Goal: Task Accomplishment & Management: Manage account settings

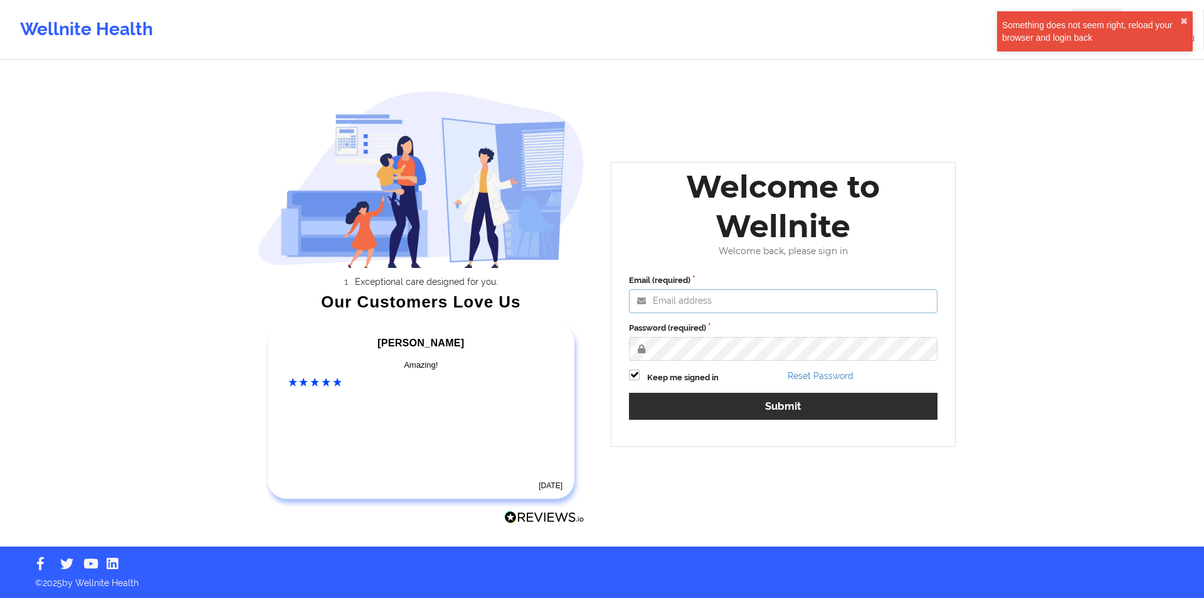
type input "[EMAIL_ADDRESS][DOMAIN_NAME]"
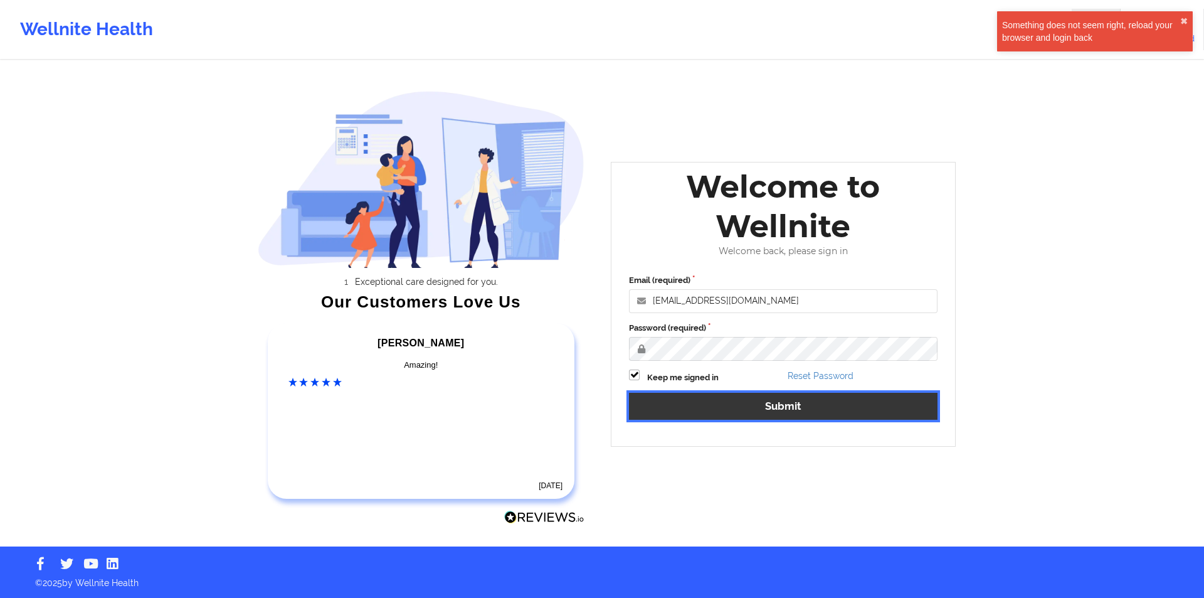
click at [794, 409] on button "Submit" at bounding box center [783, 406] width 309 height 27
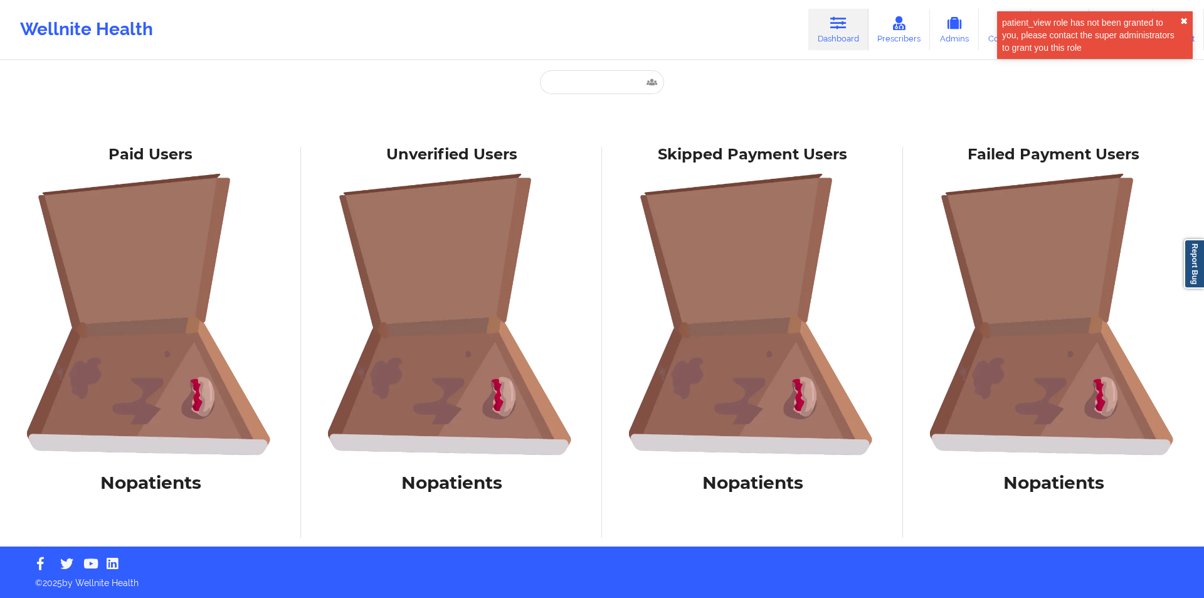
click at [1183, 20] on button "✖︎" at bounding box center [1184, 21] width 8 height 10
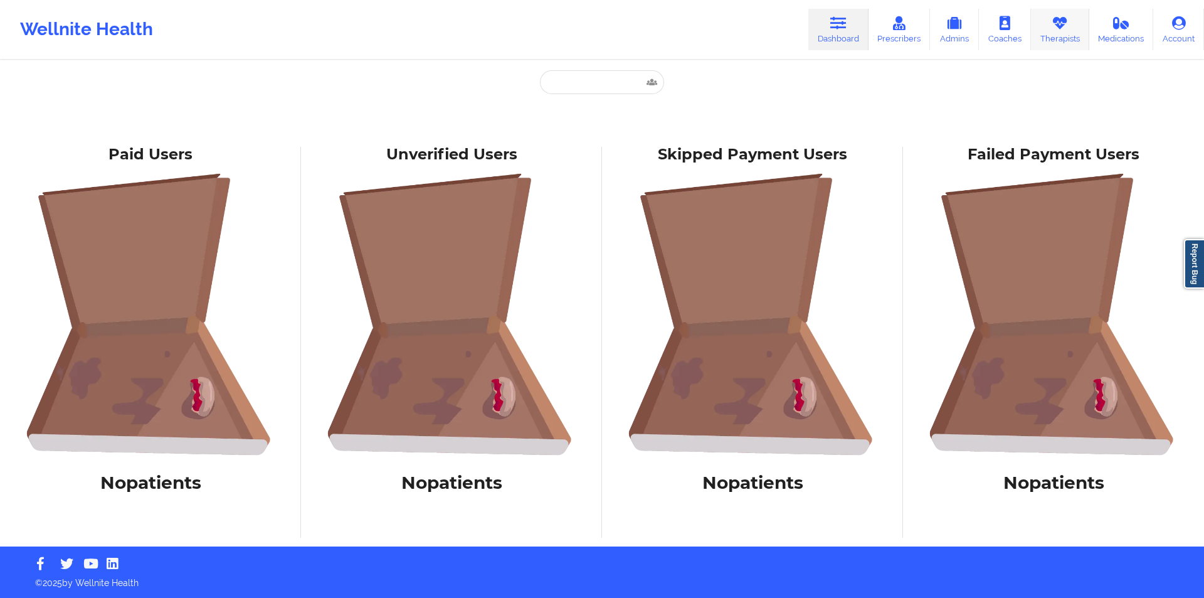
click at [1065, 28] on icon at bounding box center [1060, 23] width 16 height 14
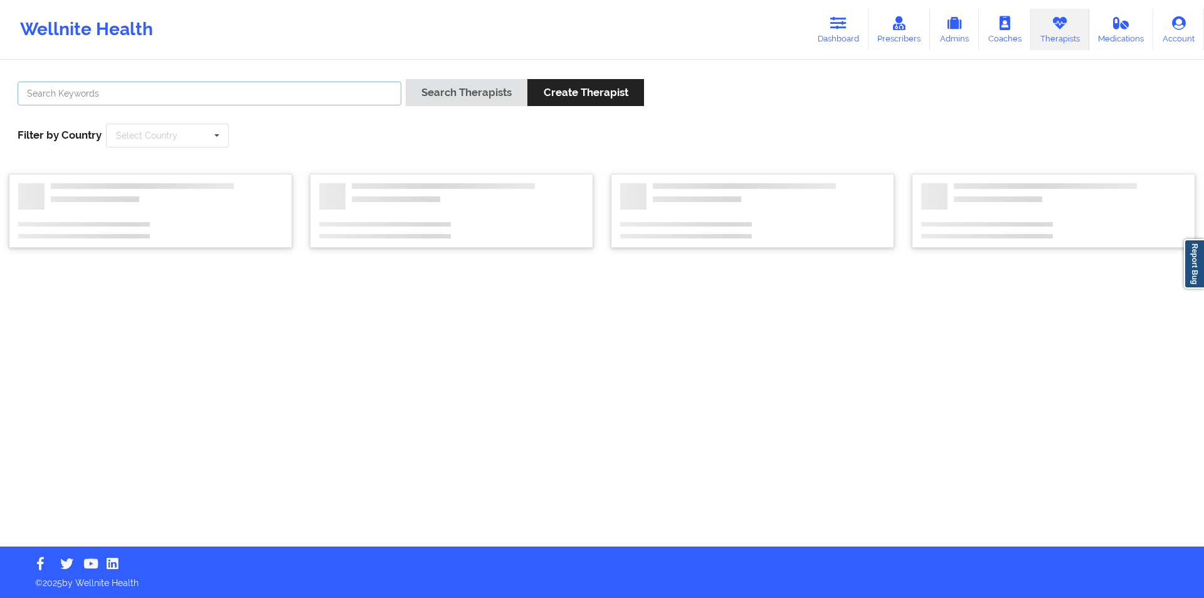
click at [265, 97] on input "text" at bounding box center [210, 94] width 384 height 24
type input "[PERSON_NAME]"
click at [471, 87] on button "Search Therapists" at bounding box center [464, 92] width 122 height 27
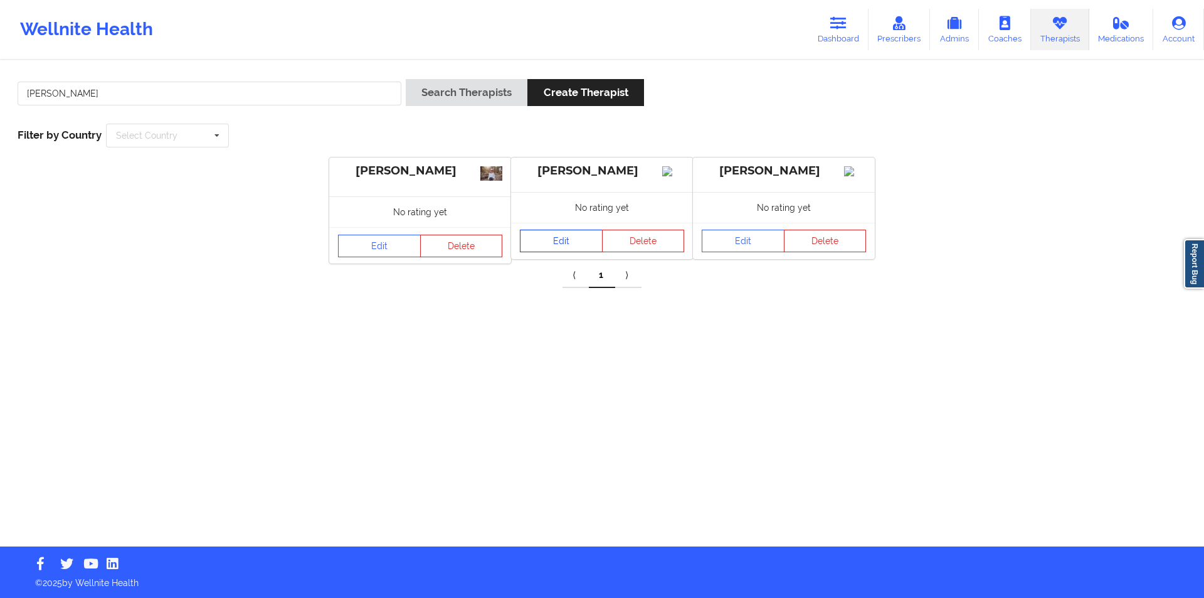
click at [566, 244] on link "Edit" at bounding box center [561, 241] width 83 height 23
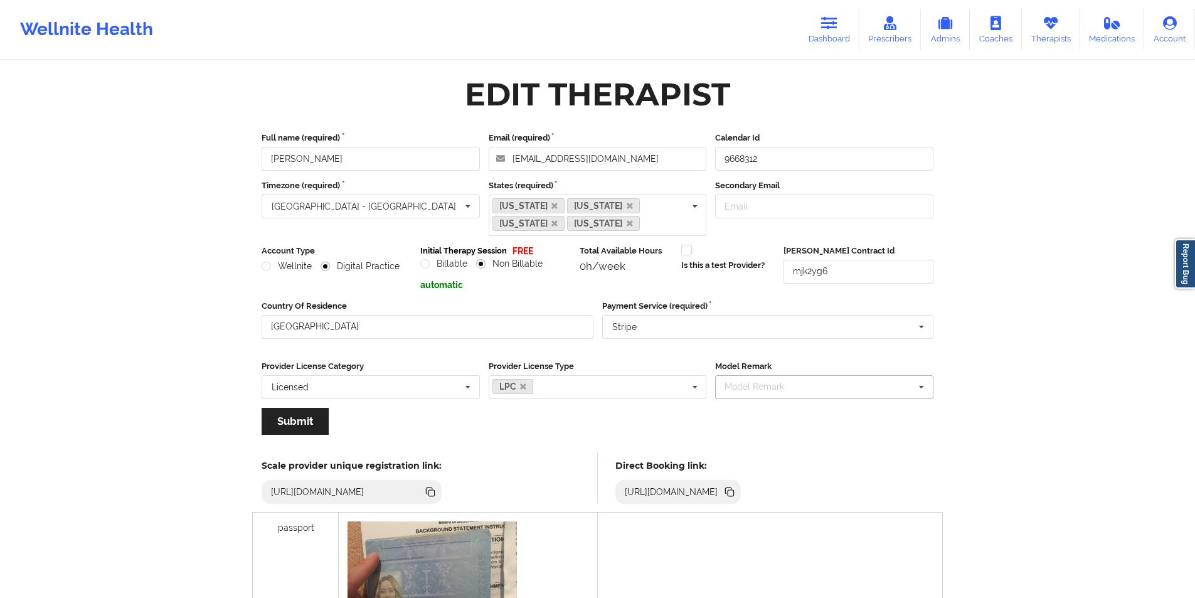
click at [923, 388] on icon at bounding box center [921, 387] width 19 height 23
click at [1028, 347] on div "Wellnite Health Dashboard Prescribers Admins Coaches Therapists Medications Acc…" at bounding box center [597, 512] width 1195 height 1025
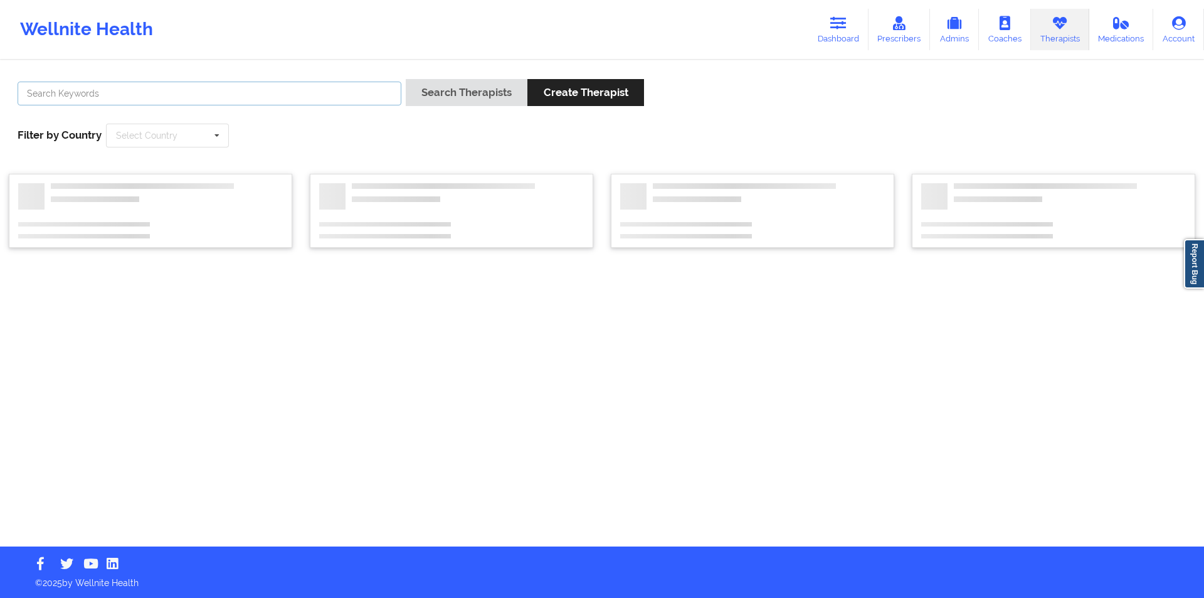
click at [164, 100] on input "text" at bounding box center [210, 94] width 384 height 24
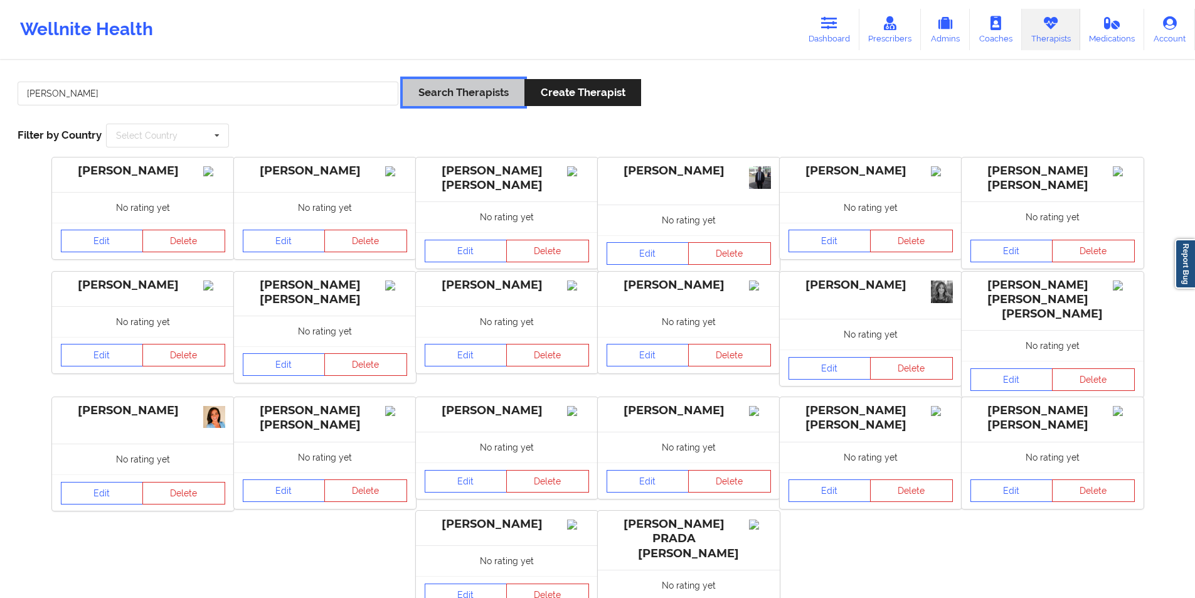
click at [462, 88] on button "Search Therapists" at bounding box center [464, 92] width 122 height 27
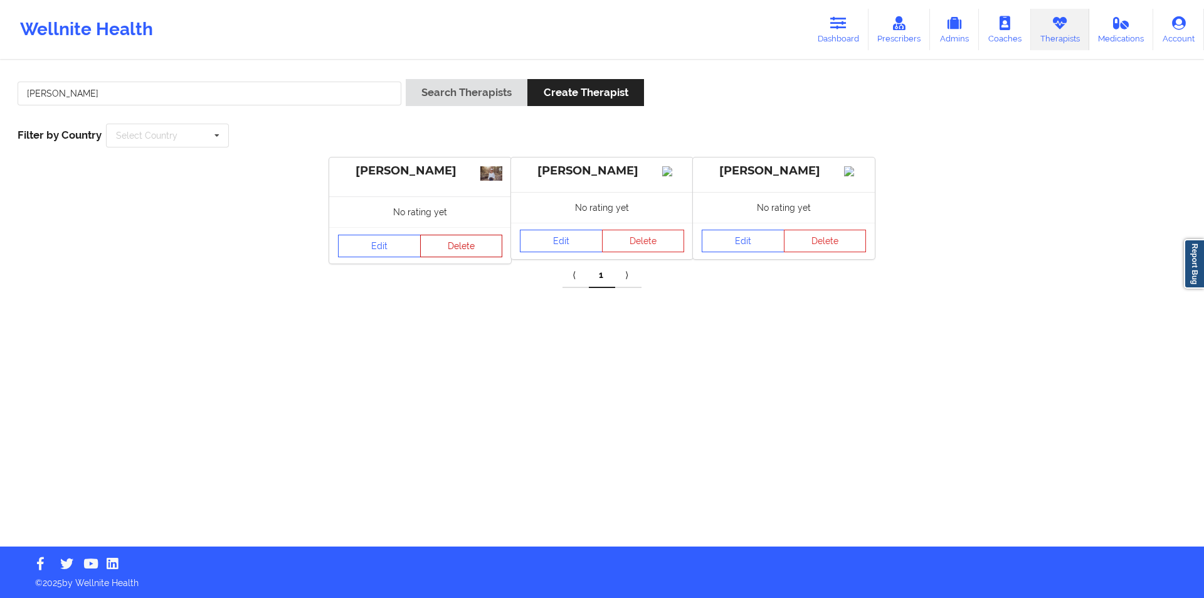
click at [460, 244] on button "Delete" at bounding box center [461, 246] width 83 height 23
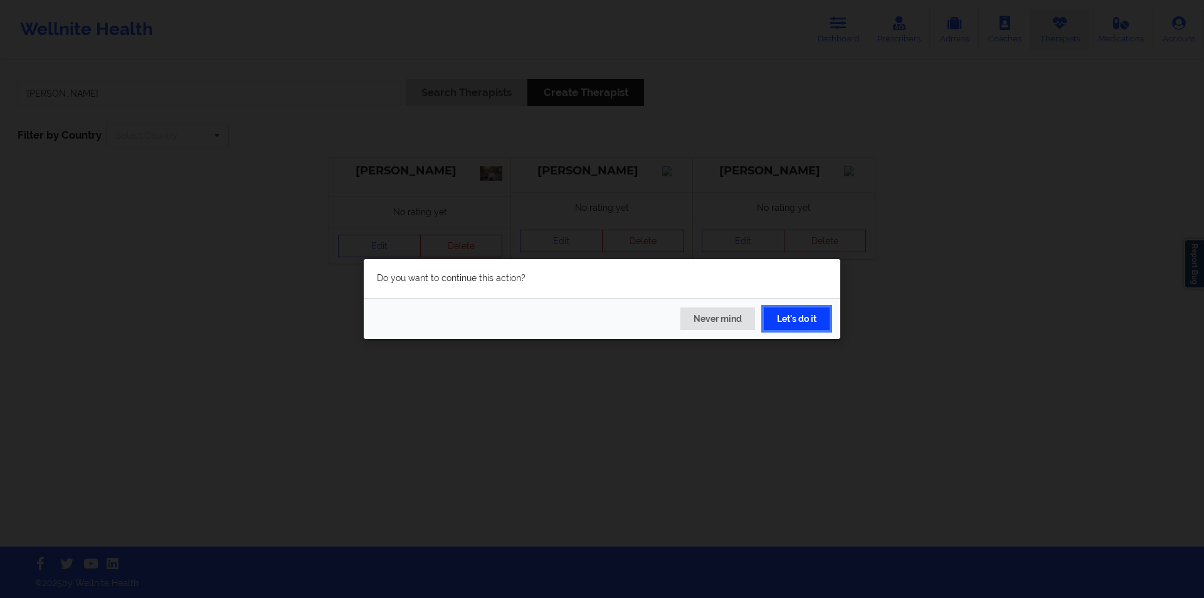
click at [800, 319] on button "Let's do it" at bounding box center [797, 318] width 66 height 23
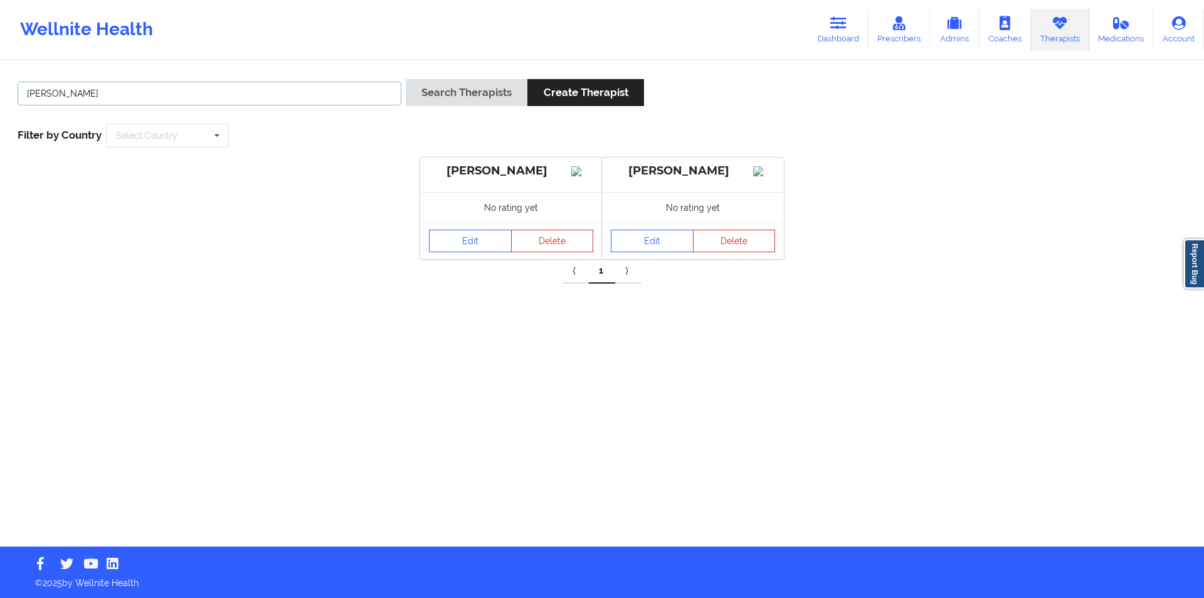
click at [216, 93] on input "[PERSON_NAME]" at bounding box center [210, 94] width 384 height 24
paste input "[EMAIL_ADDRESS][DOMAIN_NAME]"
type input "[EMAIL_ADDRESS][DOMAIN_NAME]"
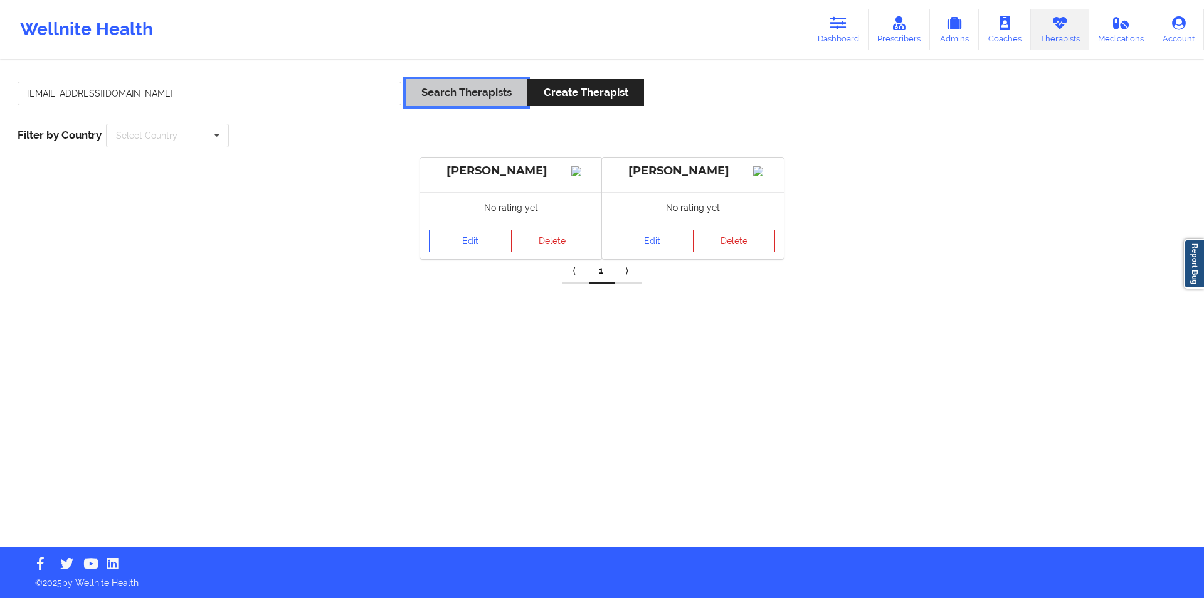
click at [470, 93] on button "Search Therapists" at bounding box center [467, 92] width 122 height 27
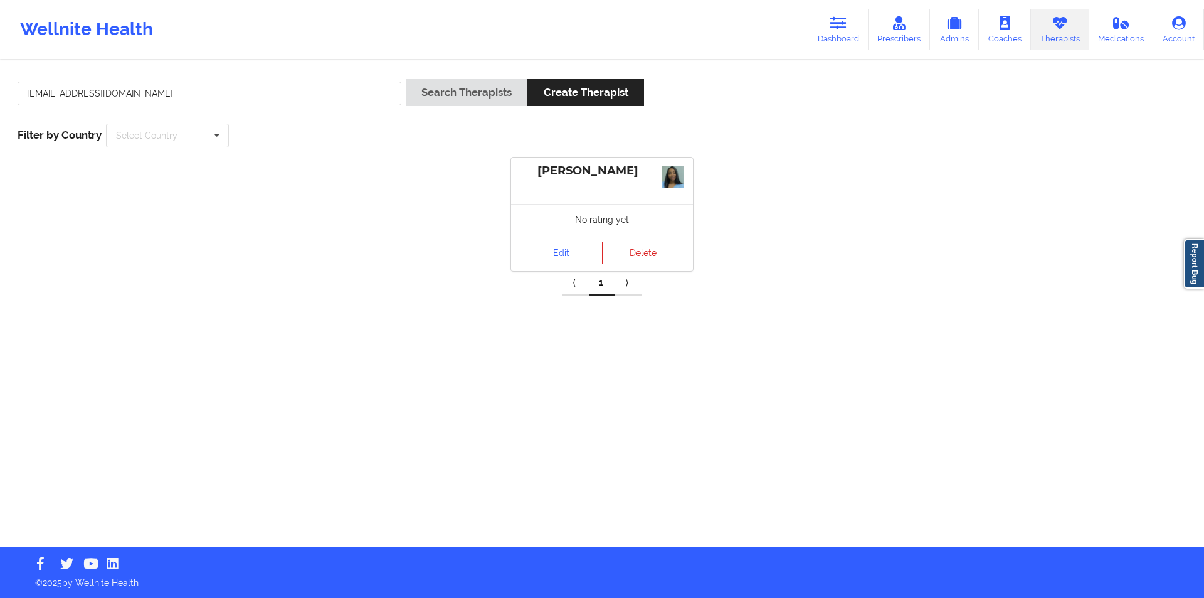
drag, startPoint x: 643, startPoint y: 171, endPoint x: 524, endPoint y: 173, distance: 119.2
click at [524, 173] on div "[PERSON_NAME]" at bounding box center [602, 171] width 164 height 14
copy div "[PERSON_NAME]"
